Goal: Browse casually

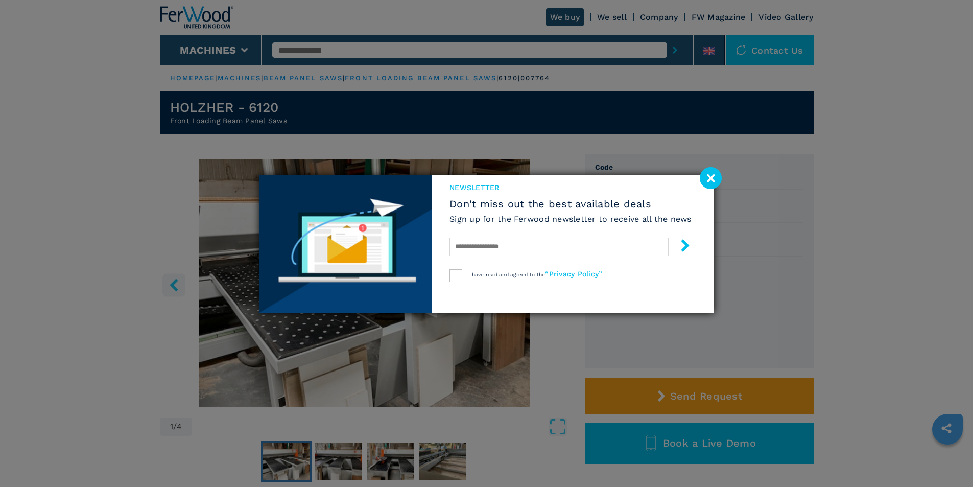
click at [712, 178] on image at bounding box center [711, 178] width 22 height 22
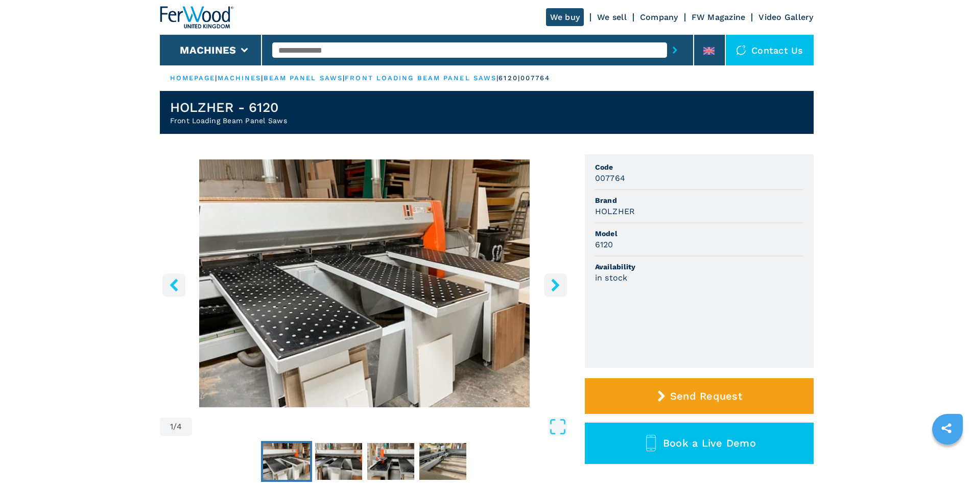
click at [555, 285] on icon "right-button" at bounding box center [555, 284] width 13 height 13
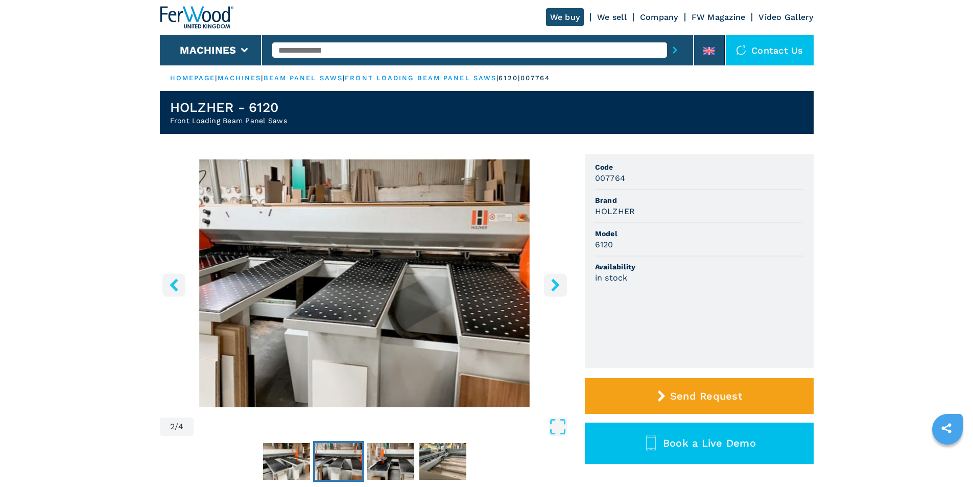
click at [555, 285] on icon "right-button" at bounding box center [555, 284] width 13 height 13
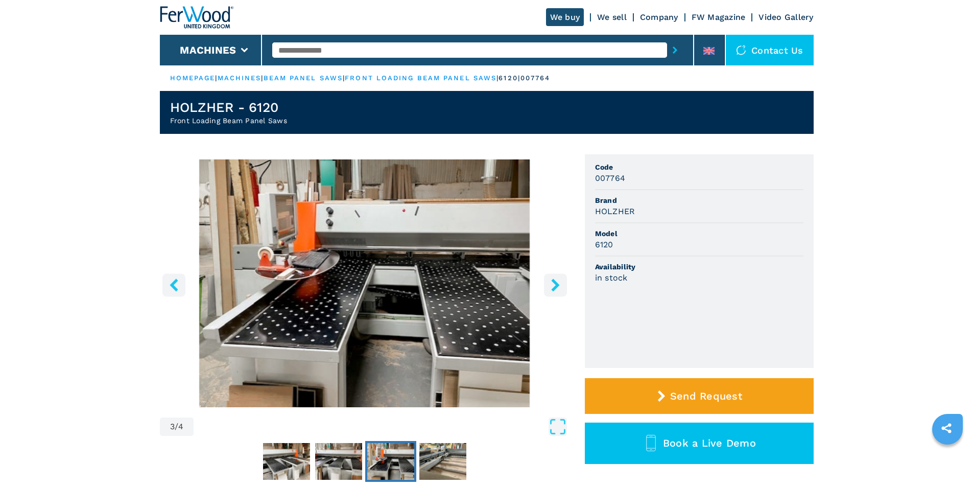
click at [555, 285] on icon "right-button" at bounding box center [555, 284] width 13 height 13
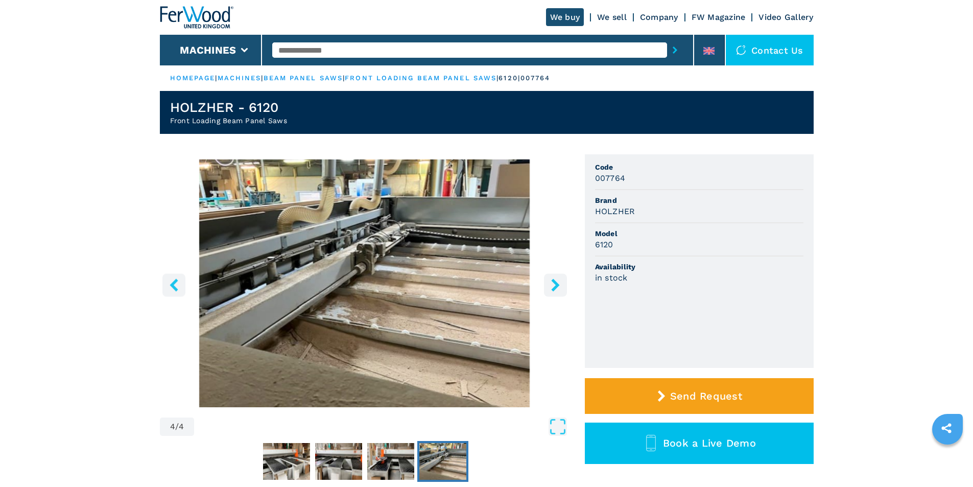
click at [555, 285] on icon "right-button" at bounding box center [555, 284] width 13 height 13
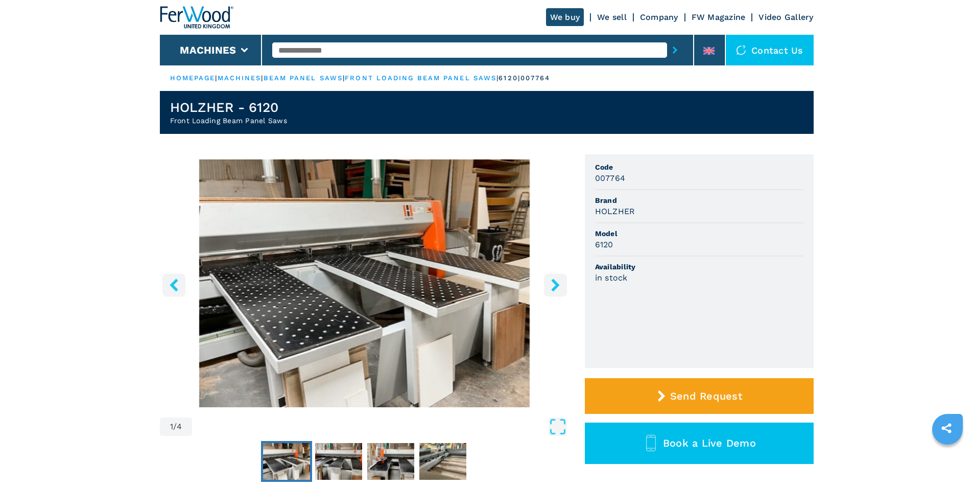
click at [555, 285] on icon "right-button" at bounding box center [555, 284] width 13 height 13
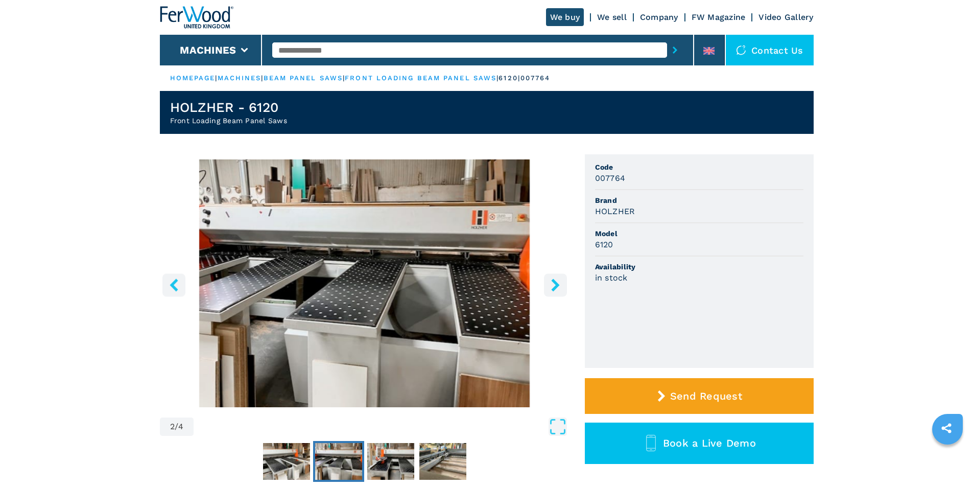
click at [555, 285] on icon "right-button" at bounding box center [555, 284] width 13 height 13
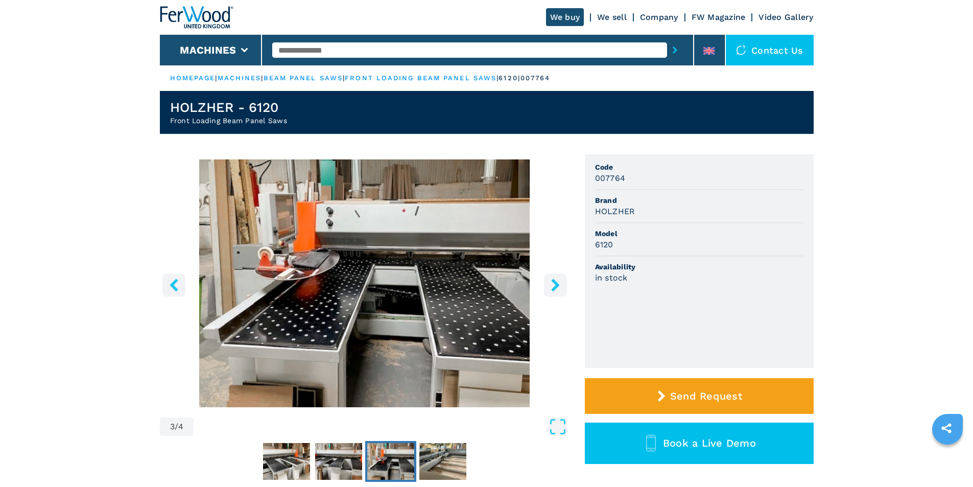
click at [555, 285] on icon "right-button" at bounding box center [555, 284] width 13 height 13
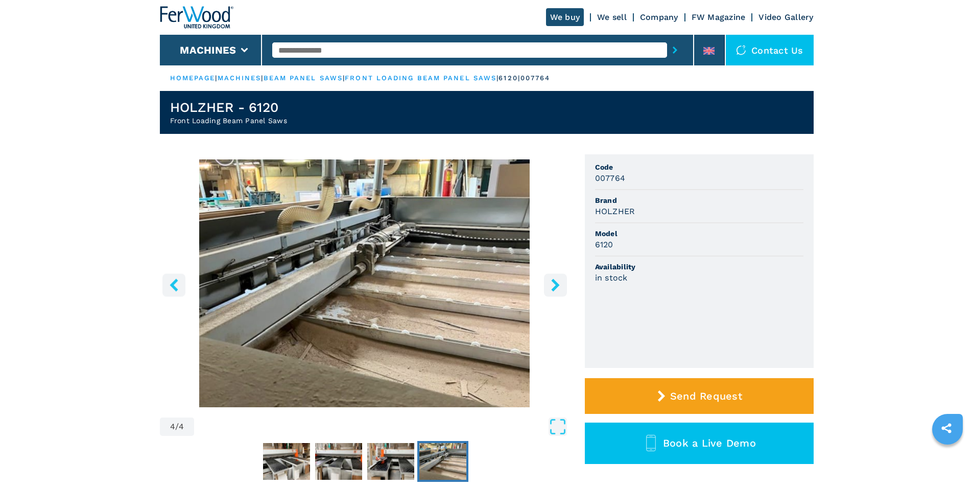
click at [555, 285] on icon "right-button" at bounding box center [555, 284] width 13 height 13
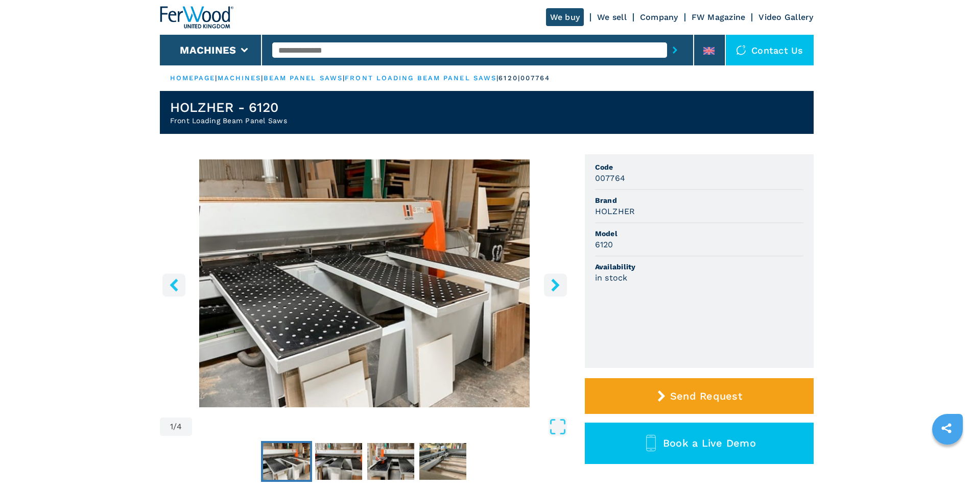
click at [555, 285] on icon "right-button" at bounding box center [555, 284] width 13 height 13
